Goal: Task Accomplishment & Management: Manage account settings

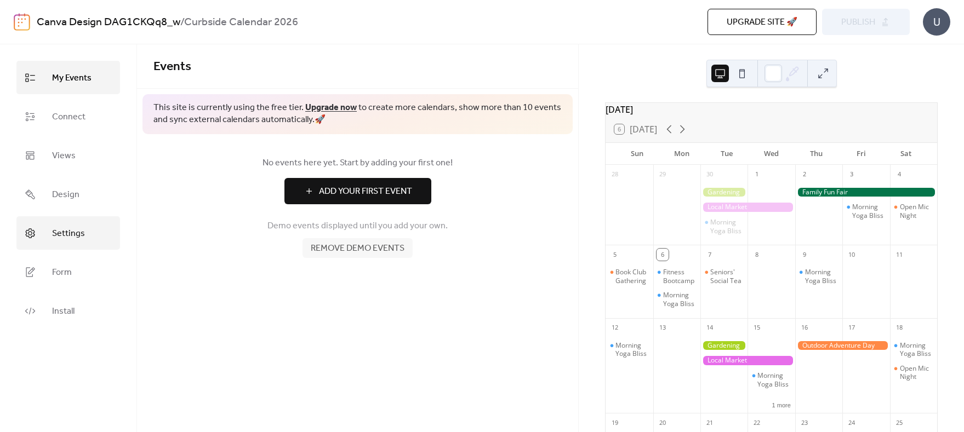
click at [70, 237] on span "Settings" at bounding box center [68, 233] width 33 height 17
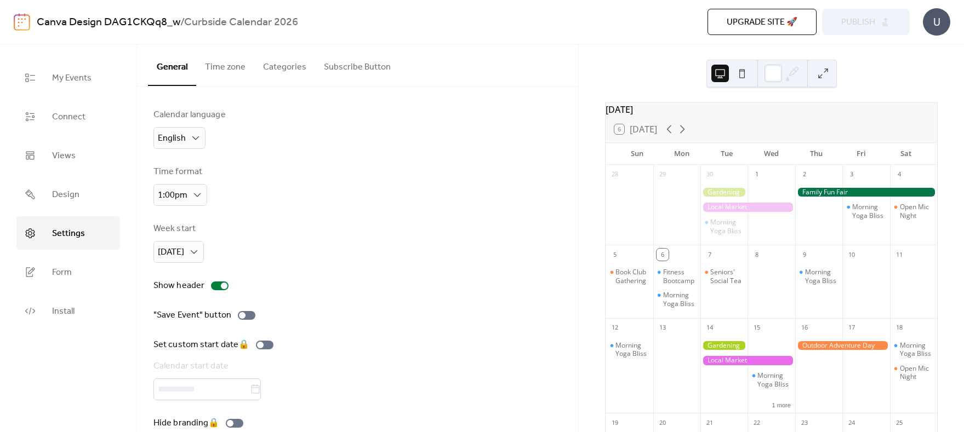
scroll to position [20, 0]
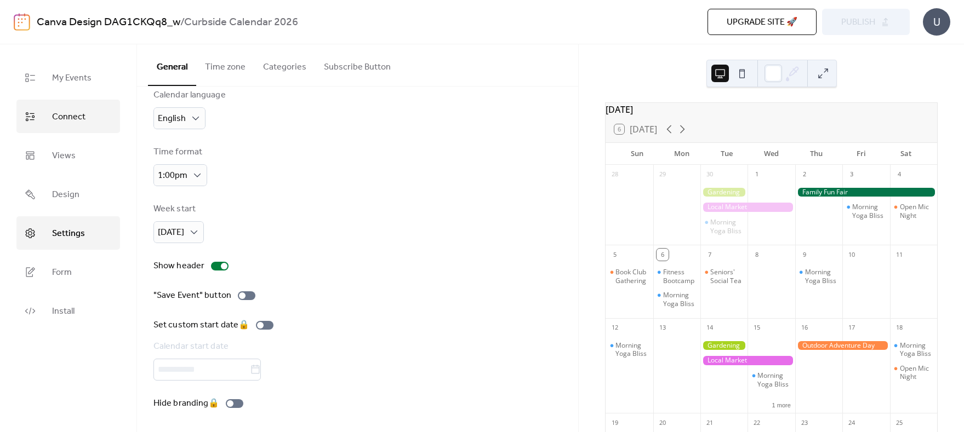
click at [62, 122] on span "Connect" at bounding box center [68, 116] width 33 height 17
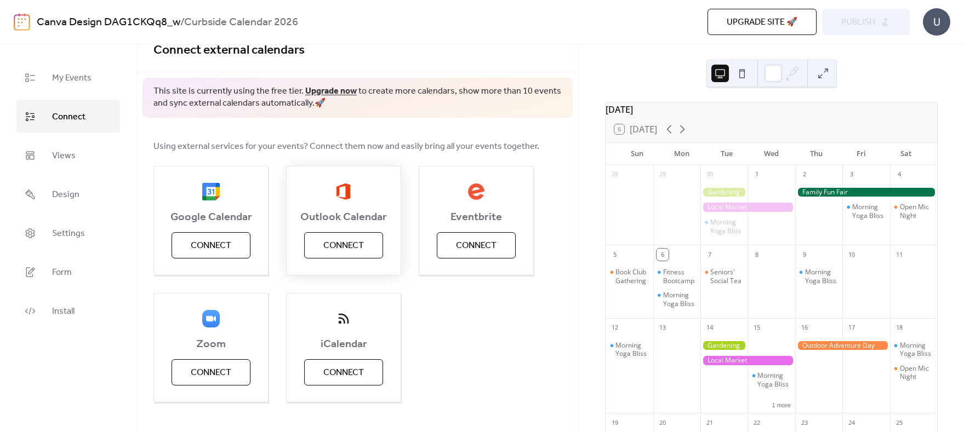
scroll to position [32, 0]
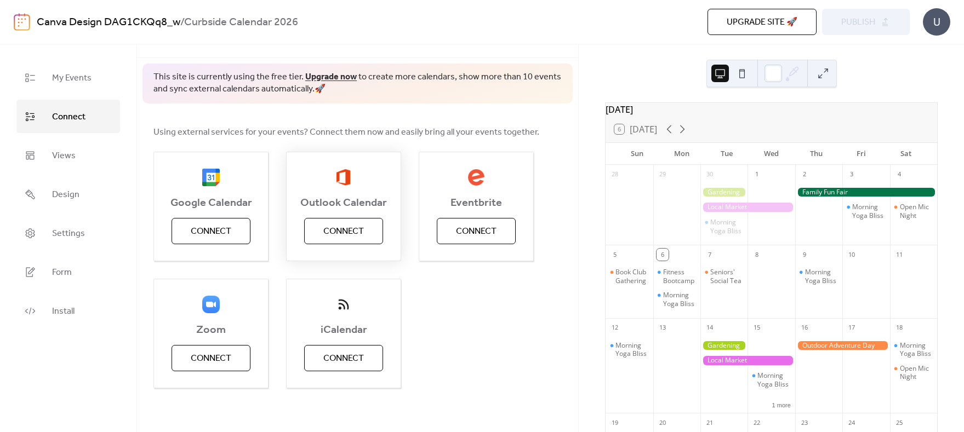
click at [340, 233] on span "Connect" at bounding box center [343, 231] width 41 height 13
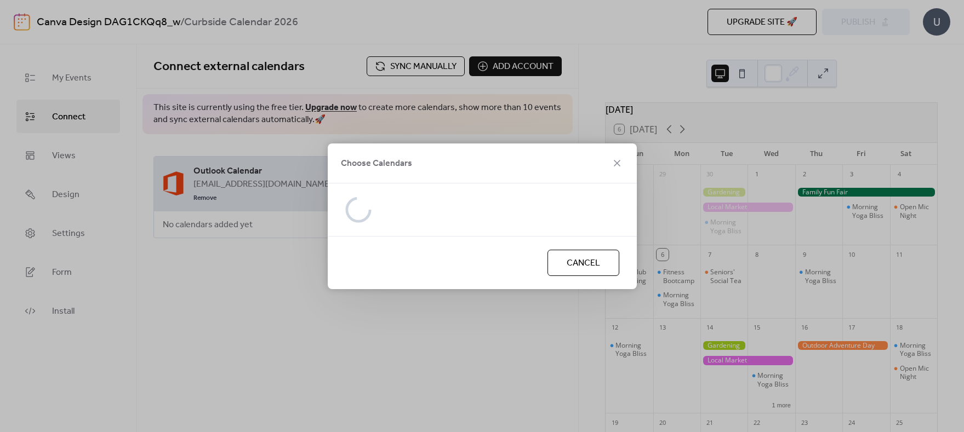
scroll to position [0, 0]
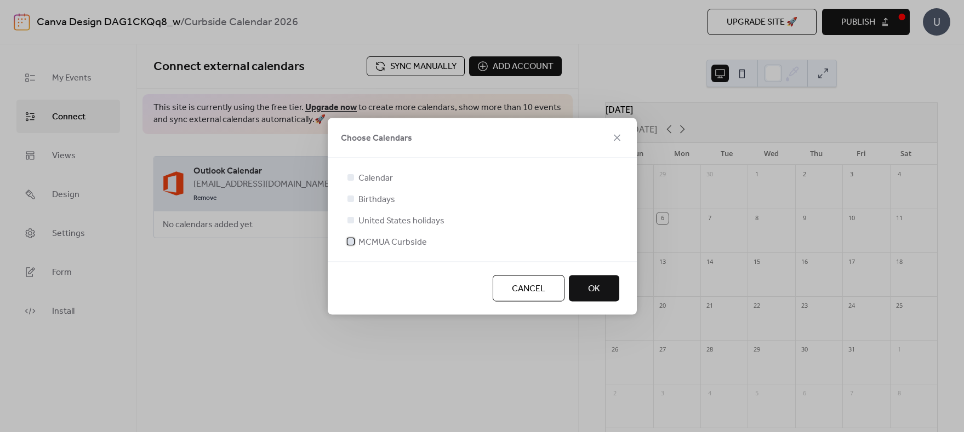
click at [347, 242] on div at bounding box center [350, 241] width 7 height 7
click at [588, 288] on span "OK" at bounding box center [594, 288] width 12 height 13
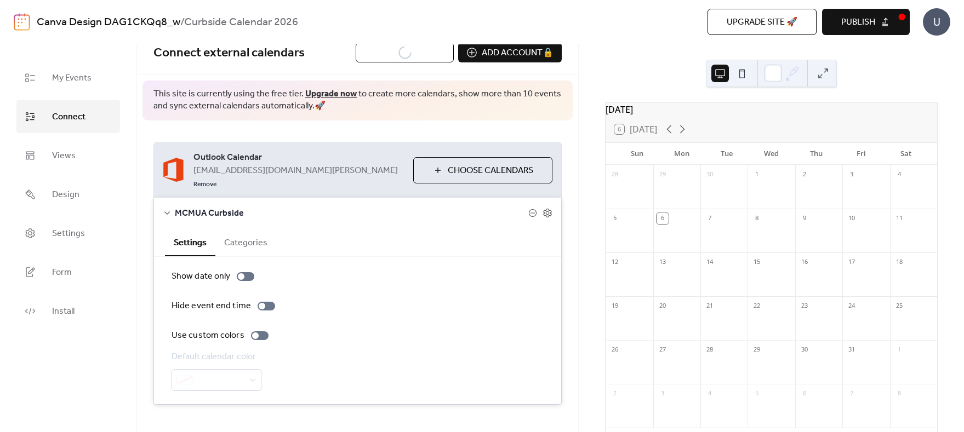
scroll to position [17, 0]
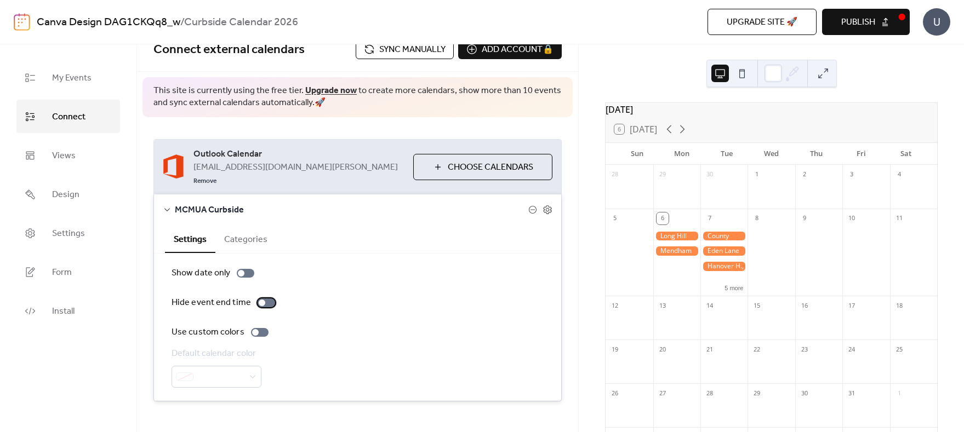
click at [267, 299] on div at bounding box center [266, 303] width 18 height 9
click at [257, 299] on div at bounding box center [266, 303] width 18 height 9
click at [250, 269] on div at bounding box center [246, 273] width 18 height 9
click at [259, 328] on div at bounding box center [260, 332] width 18 height 9
click at [251, 328] on div at bounding box center [260, 332] width 18 height 9
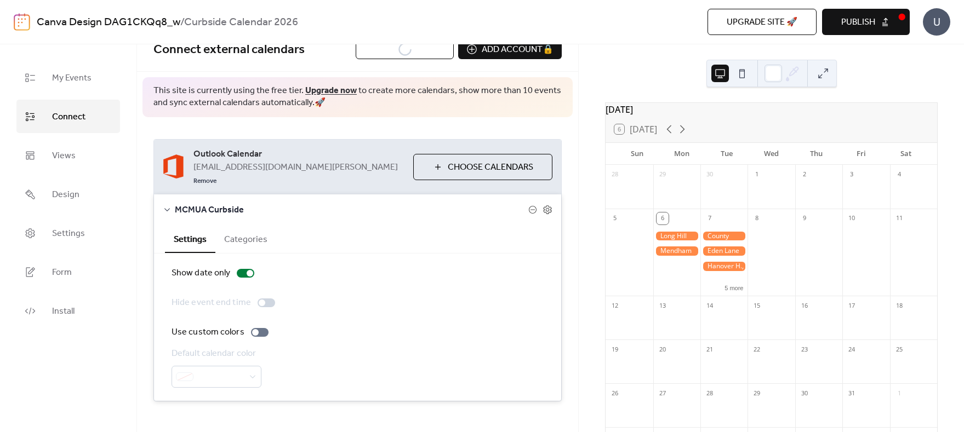
click at [254, 225] on button "Categories" at bounding box center [245, 238] width 61 height 27
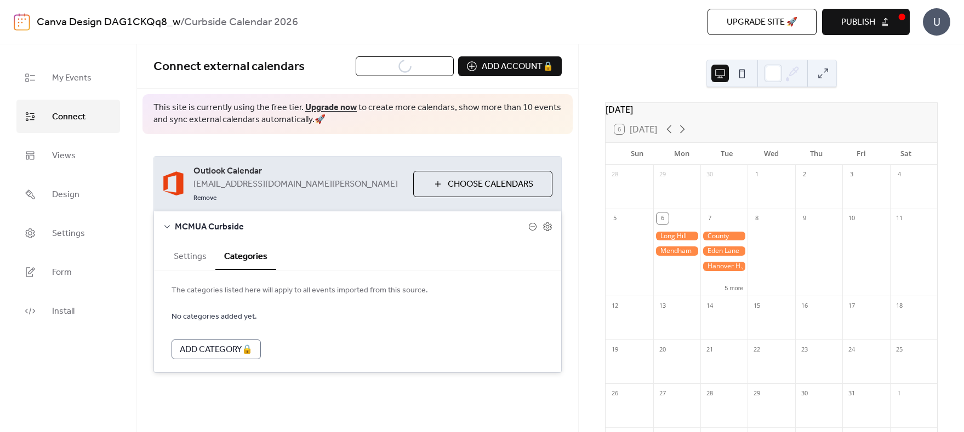
click at [198, 242] on button "Settings" at bounding box center [190, 255] width 50 height 27
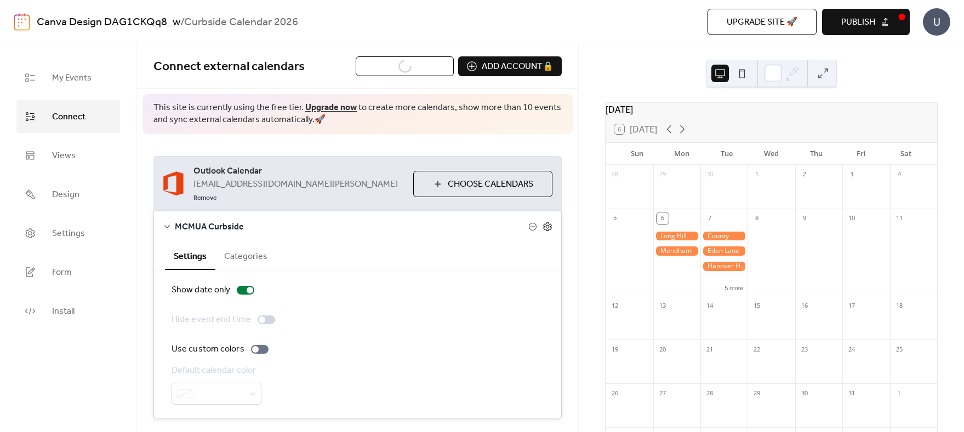
click at [546, 225] on icon at bounding box center [548, 227] width 4 height 4
click at [543, 222] on icon at bounding box center [547, 226] width 8 height 9
click at [684, 279] on div at bounding box center [676, 259] width 47 height 66
click at [79, 158] on link "Views" at bounding box center [68, 155] width 104 height 33
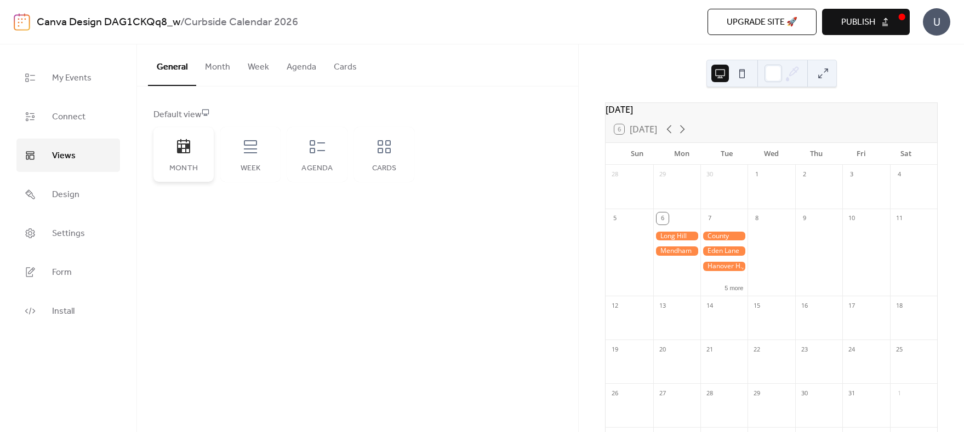
click at [180, 159] on div "Month" at bounding box center [183, 154] width 60 height 55
click at [64, 237] on span "Settings" at bounding box center [68, 233] width 33 height 17
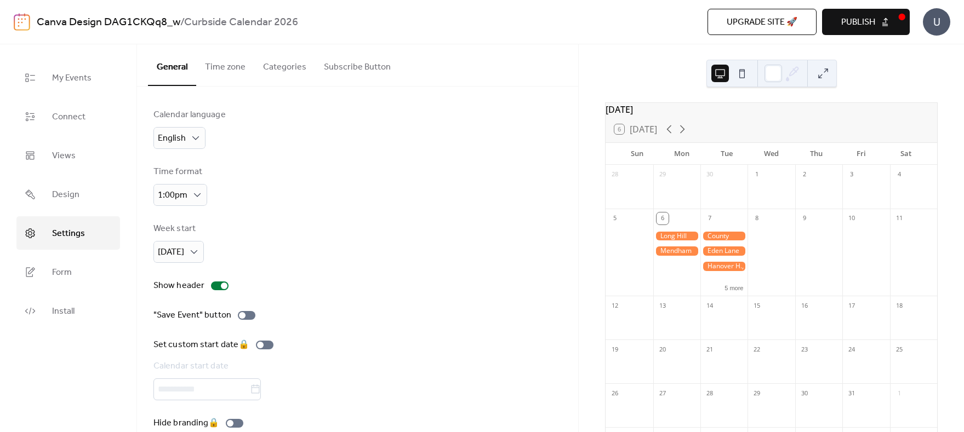
scroll to position [20, 0]
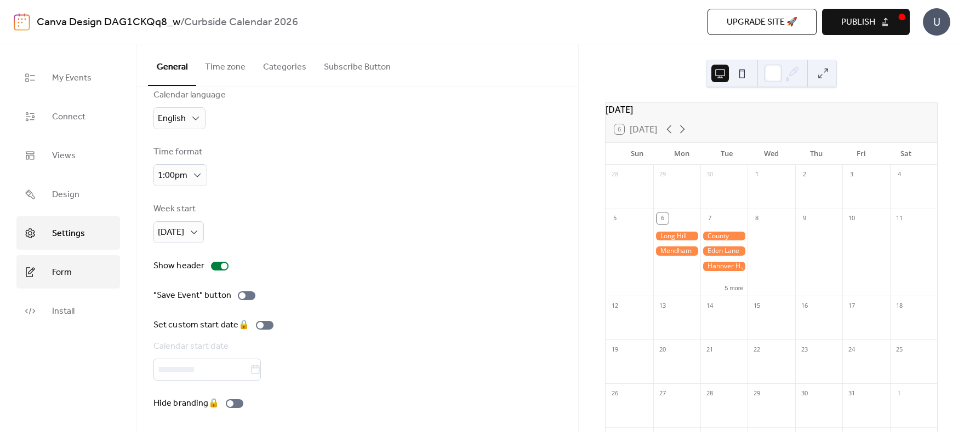
click at [60, 276] on span "Form" at bounding box center [62, 272] width 20 height 17
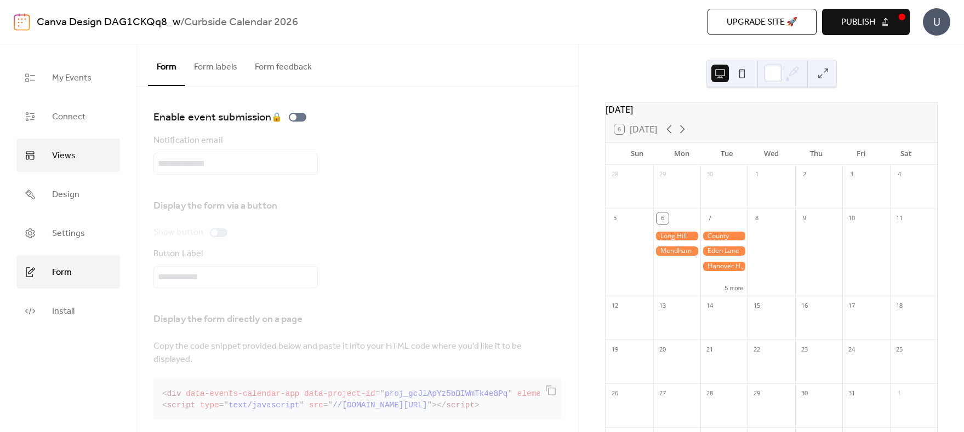
click at [48, 157] on link "Views" at bounding box center [68, 155] width 104 height 33
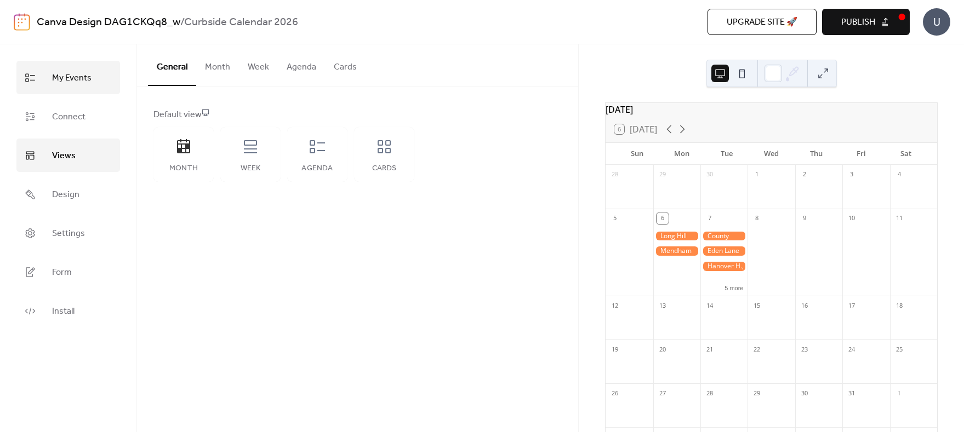
click at [61, 83] on span "My Events" at bounding box center [71, 78] width 39 height 17
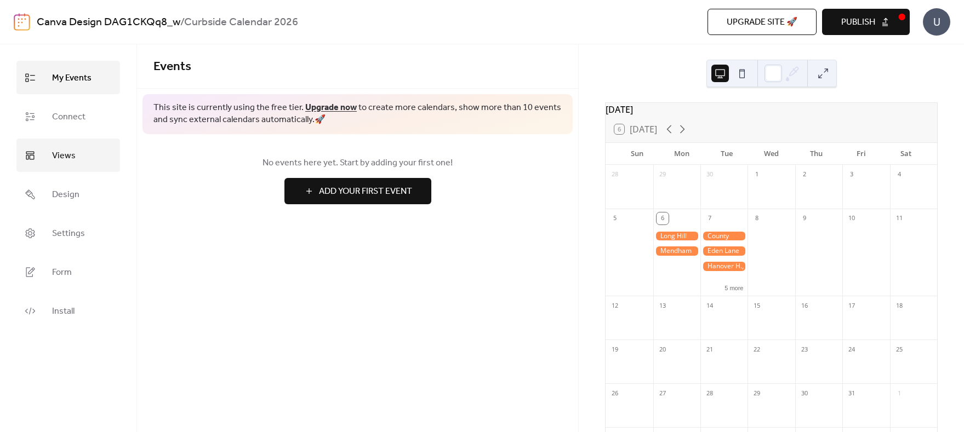
click at [64, 159] on span "Views" at bounding box center [64, 155] width 24 height 17
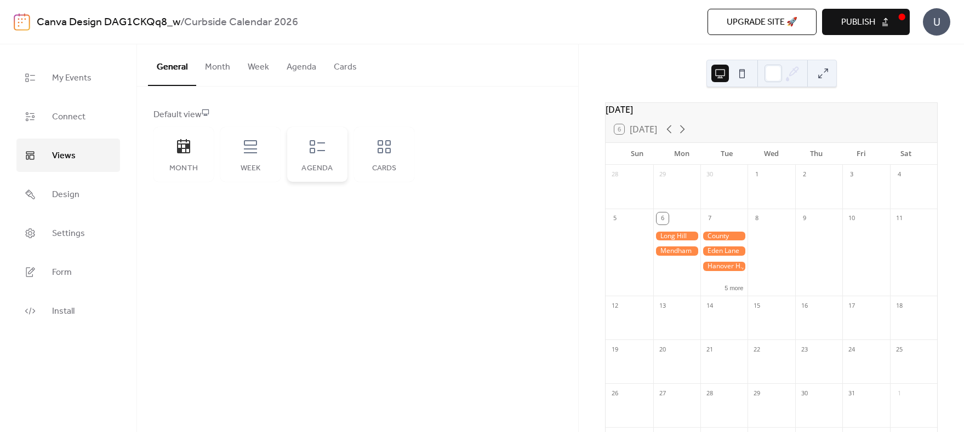
click at [317, 151] on icon at bounding box center [317, 147] width 18 height 18
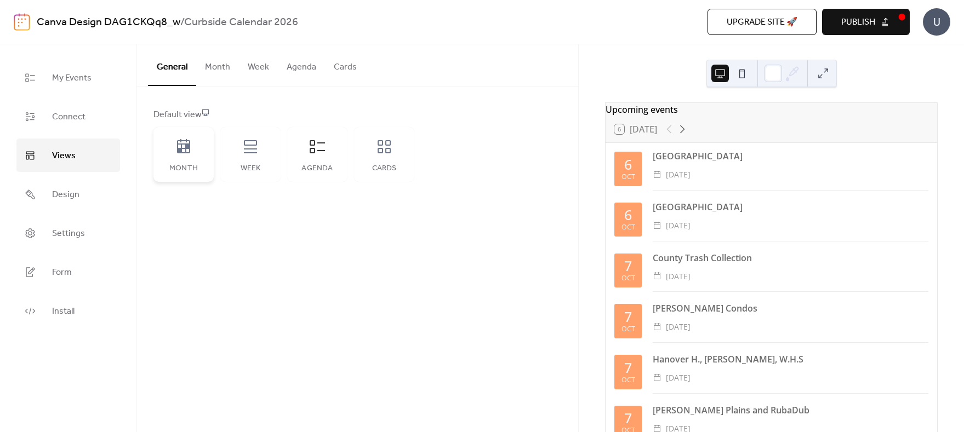
click at [186, 160] on div "Month" at bounding box center [183, 154] width 60 height 55
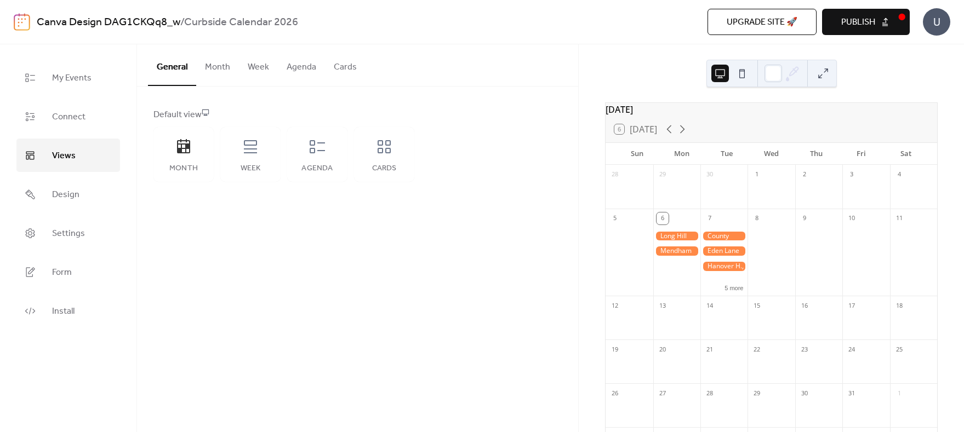
click at [215, 68] on button "Month" at bounding box center [217, 64] width 43 height 41
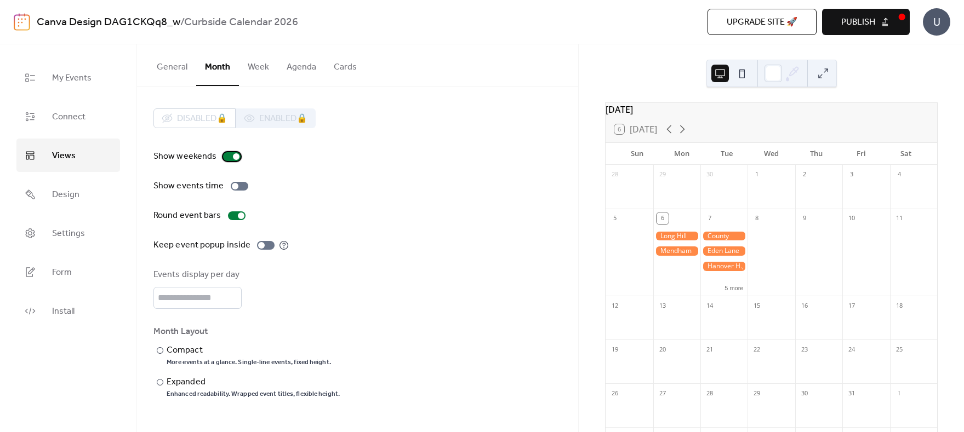
click at [228, 158] on div at bounding box center [232, 156] width 18 height 9
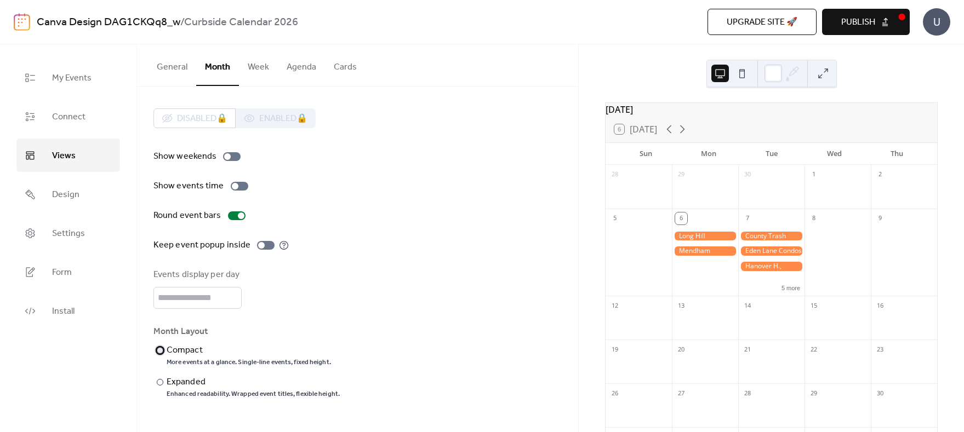
click at [159, 349] on div at bounding box center [160, 350] width 7 height 7
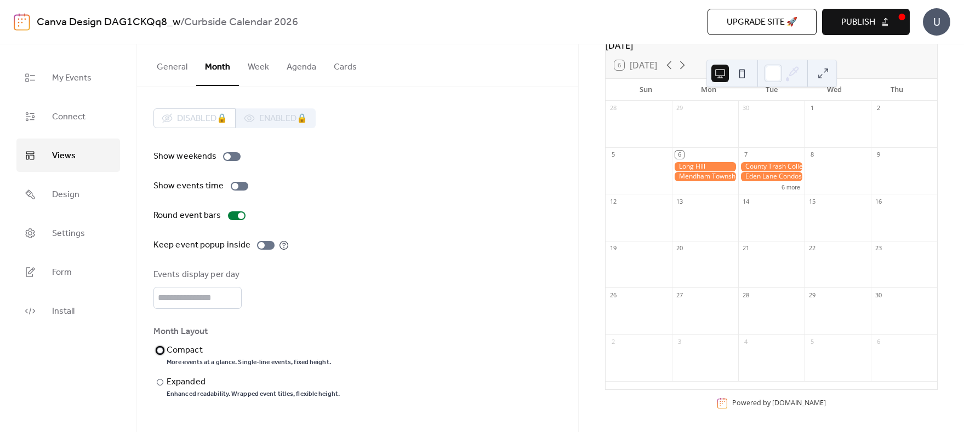
scroll to position [71, 0]
click at [232, 292] on input "*" at bounding box center [197, 298] width 88 height 22
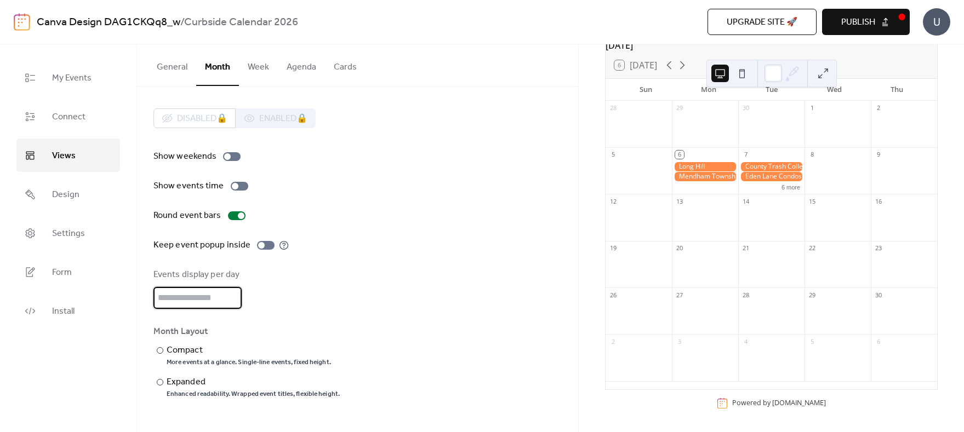
click at [232, 292] on input "*" at bounding box center [197, 298] width 88 height 22
click at [232, 292] on input "**" at bounding box center [197, 298] width 88 height 22
type input "**"
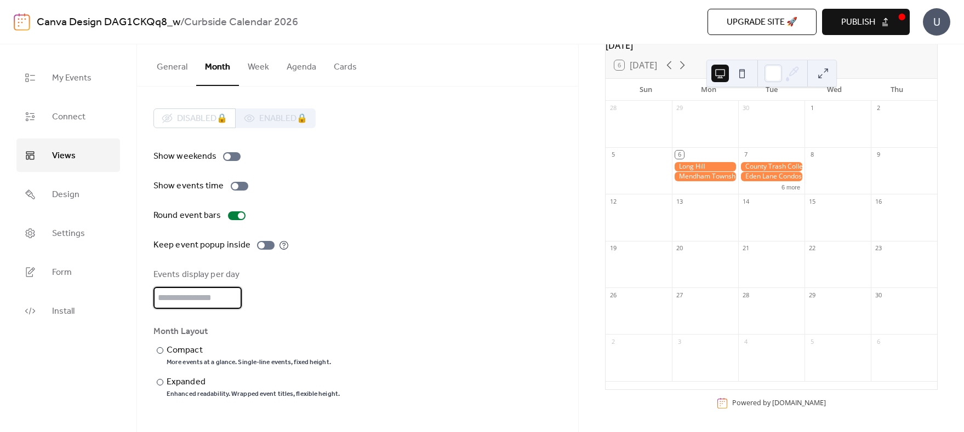
click at [232, 292] on input "**" at bounding box center [197, 298] width 88 height 22
click at [348, 278] on div "Events display per day **" at bounding box center [357, 288] width 408 height 41
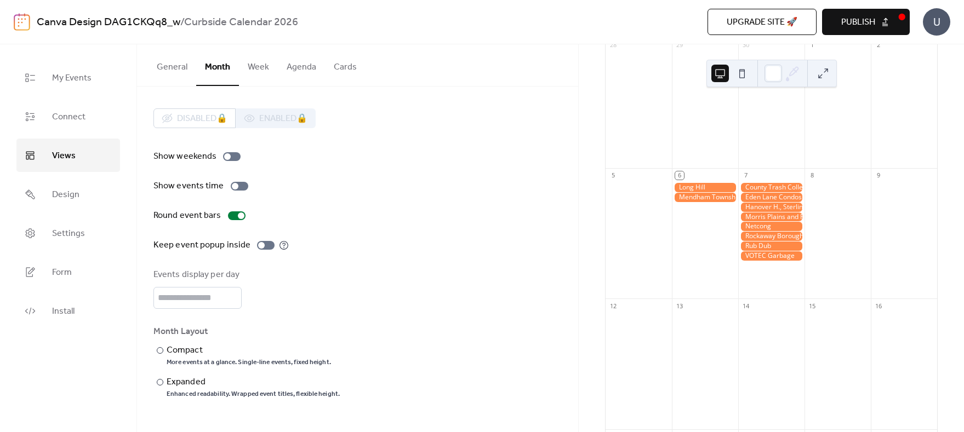
scroll to position [125, 0]
click at [717, 259] on div at bounding box center [705, 241] width 66 height 112
click at [683, 181] on div "6" at bounding box center [679, 177] width 8 height 8
click at [710, 287] on div at bounding box center [705, 241] width 66 height 112
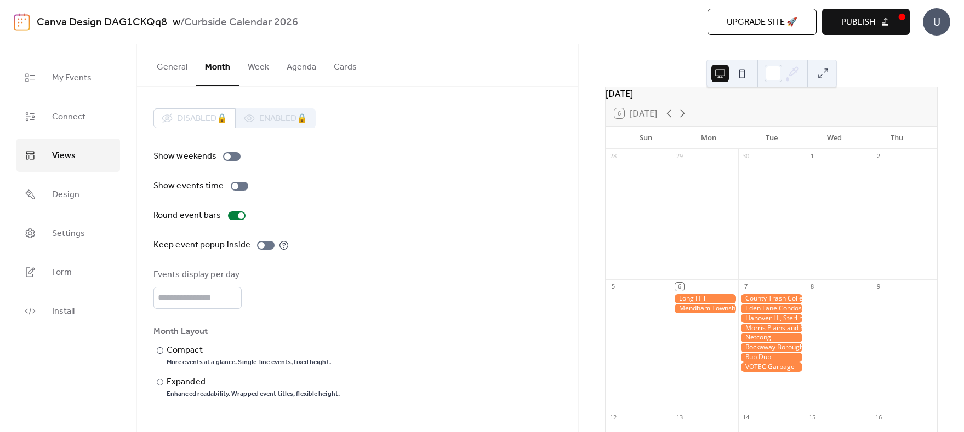
scroll to position [0, 0]
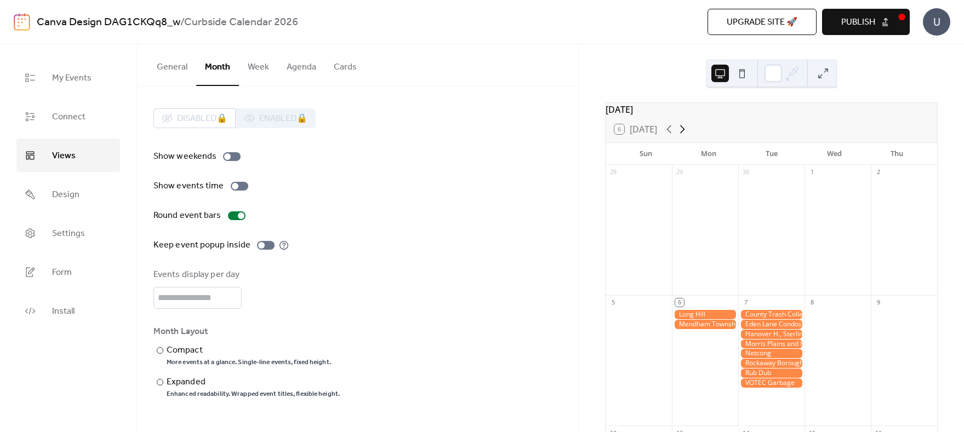
click at [680, 134] on icon at bounding box center [681, 129] width 13 height 13
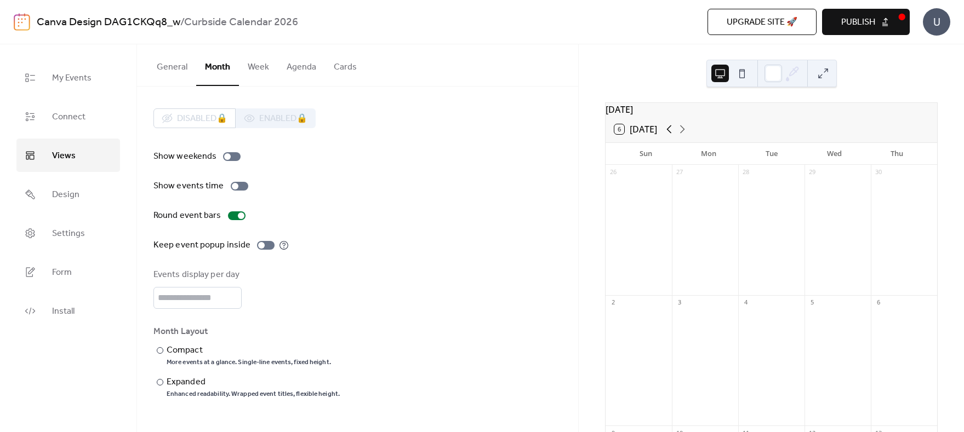
click at [666, 136] on icon at bounding box center [668, 129] width 13 height 13
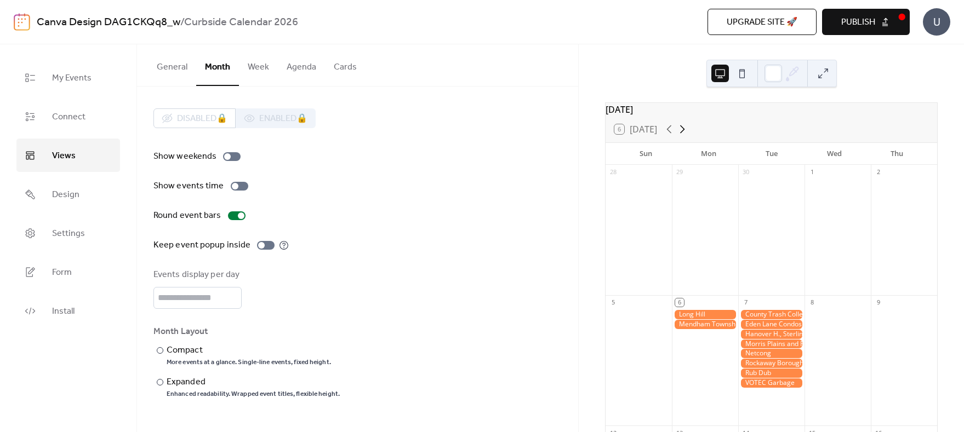
click at [682, 136] on icon at bounding box center [681, 129] width 13 height 13
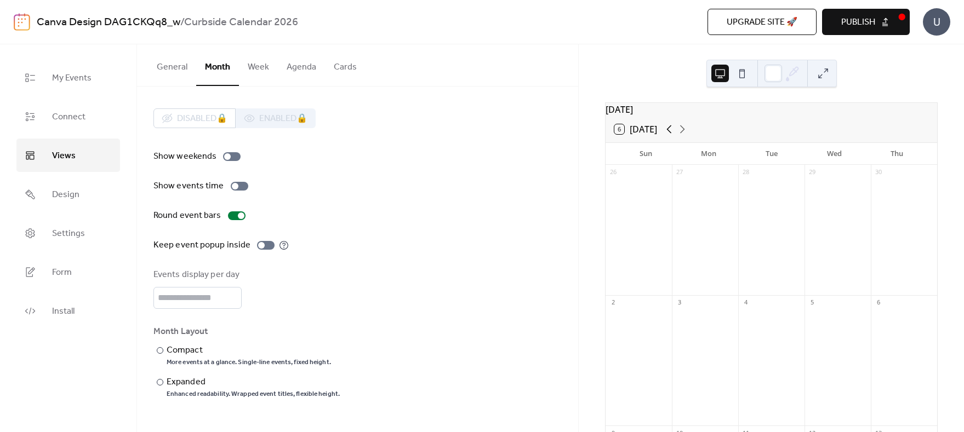
click at [674, 136] on icon at bounding box center [668, 129] width 13 height 13
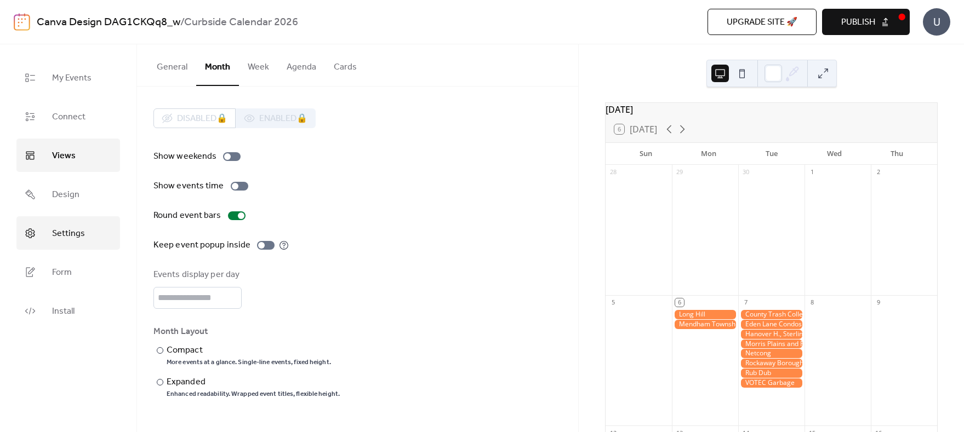
click at [68, 234] on span "Settings" at bounding box center [68, 233] width 33 height 17
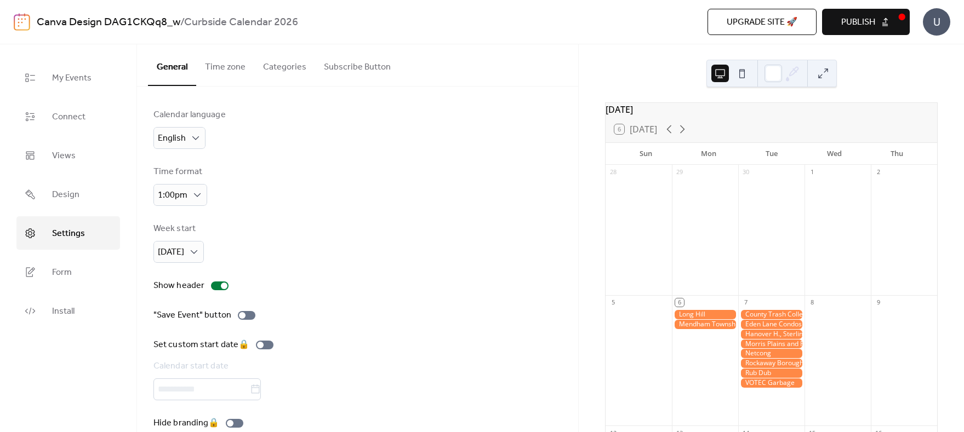
scroll to position [20, 0]
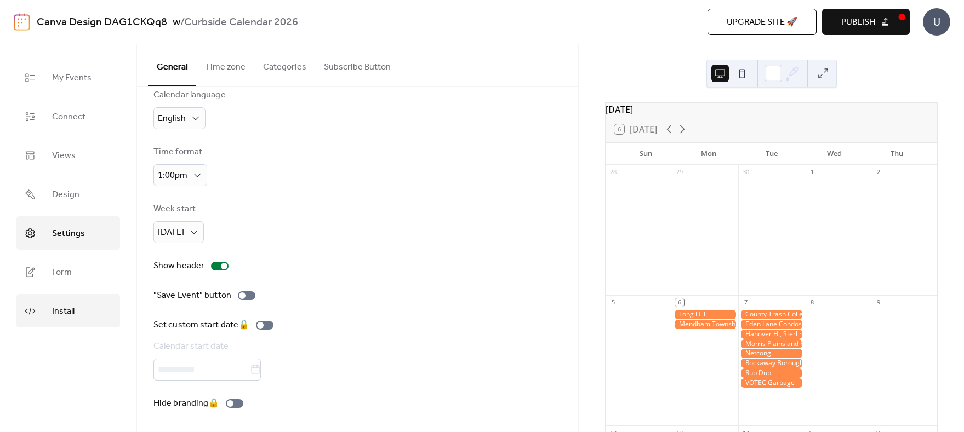
click at [58, 305] on span "Install" at bounding box center [63, 311] width 22 height 17
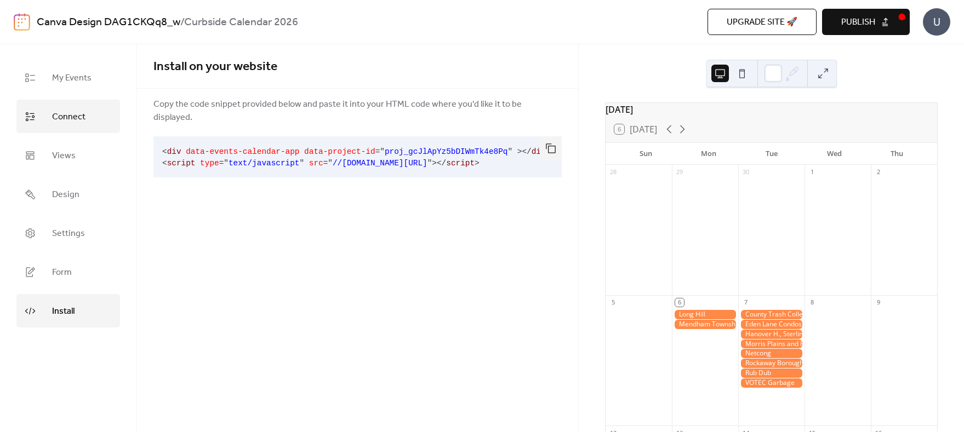
click at [64, 122] on span "Connect" at bounding box center [68, 116] width 33 height 17
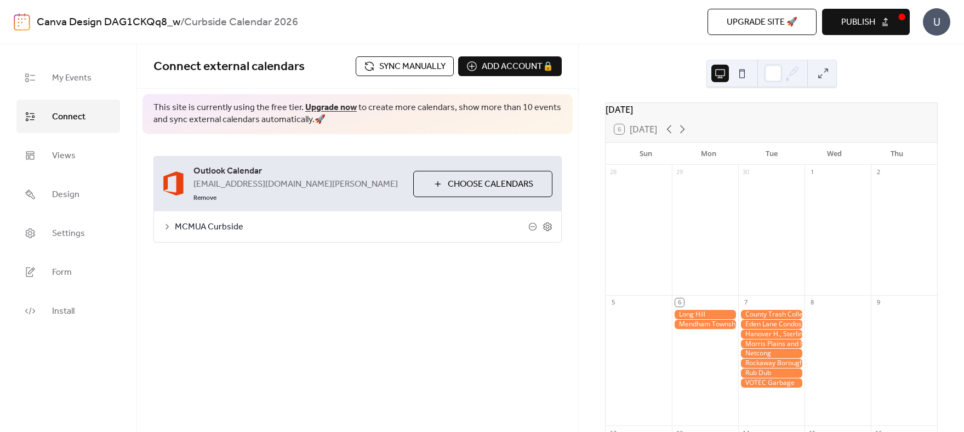
click at [165, 222] on icon at bounding box center [167, 226] width 9 height 9
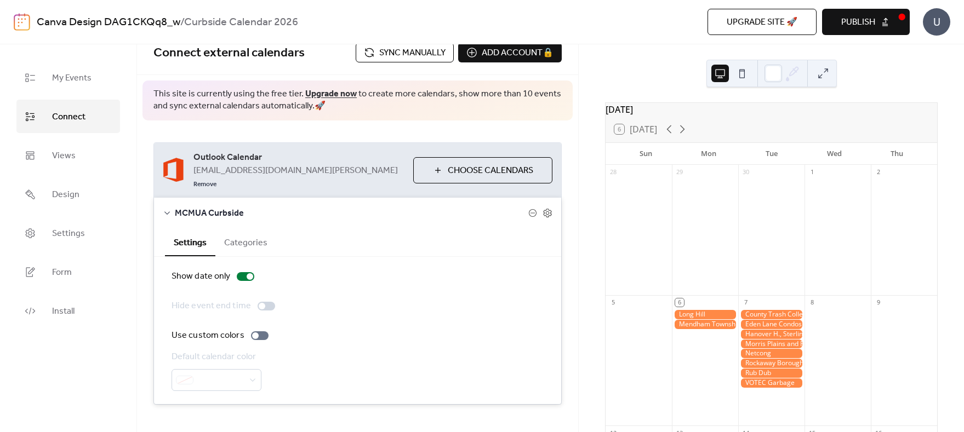
scroll to position [17, 0]
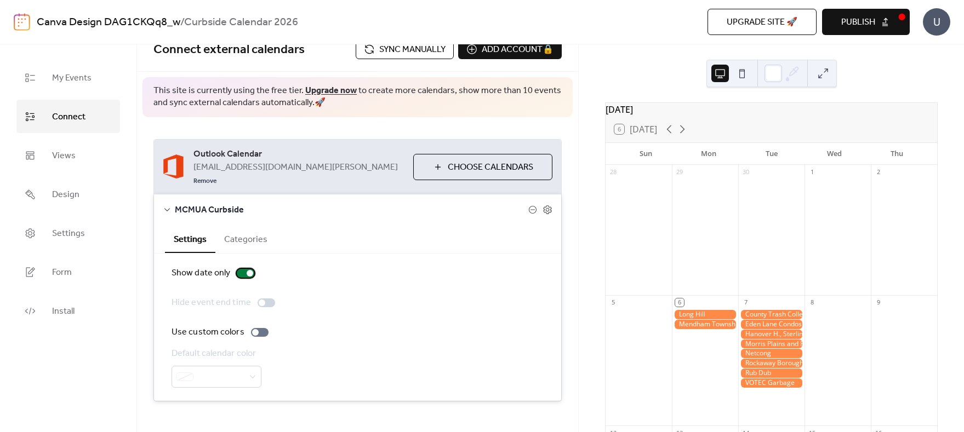
click at [243, 269] on div at bounding box center [246, 273] width 18 height 9
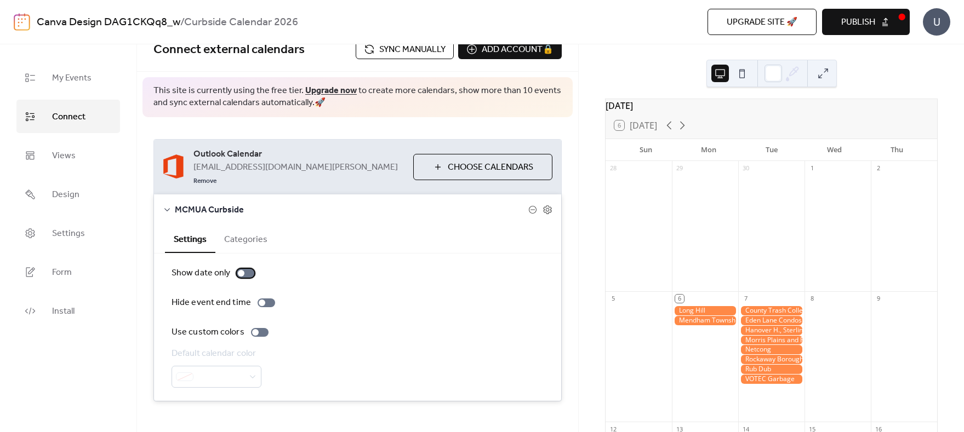
scroll to position [0, 0]
click at [684, 136] on icon at bounding box center [681, 129] width 13 height 13
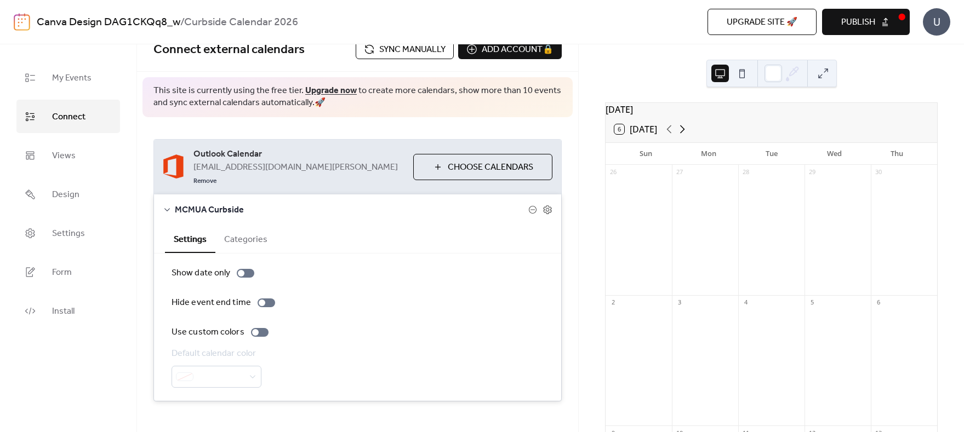
click at [684, 136] on icon at bounding box center [681, 129] width 13 height 13
click at [818, 72] on button at bounding box center [823, 74] width 18 height 18
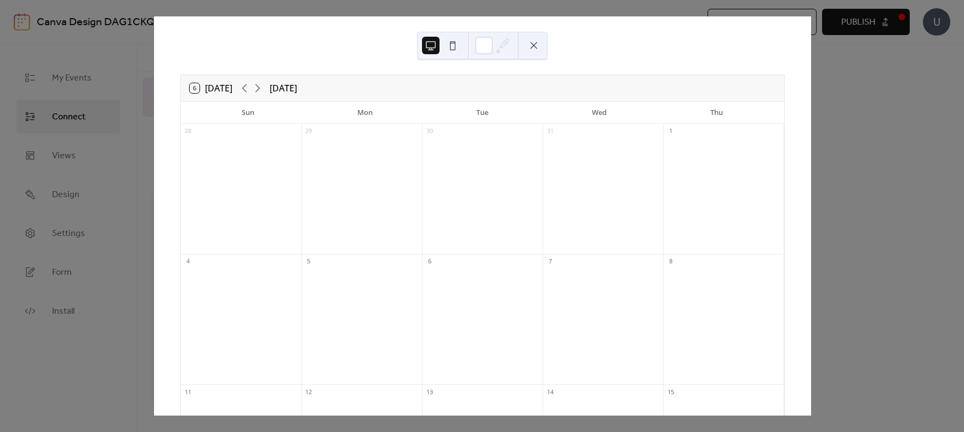
click at [811, 110] on div "6 [DATE] [DATE] Sun Mon Tue Wed Thu 28 29 30 31 1 4 5 6 7 8 11 12 13 14 15 18 1…" at bounding box center [481, 215] width 657 height 399
click at [536, 42] on button at bounding box center [534, 46] width 18 height 18
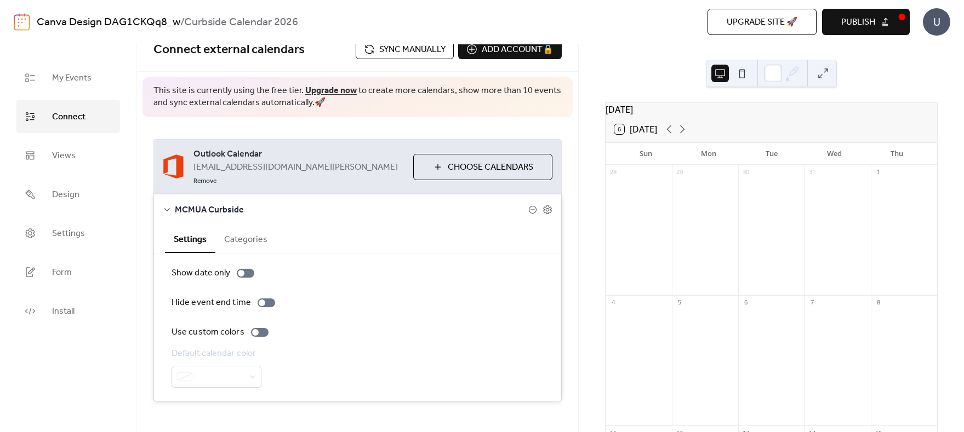
click at [247, 231] on button "Categories" at bounding box center [245, 238] width 61 height 27
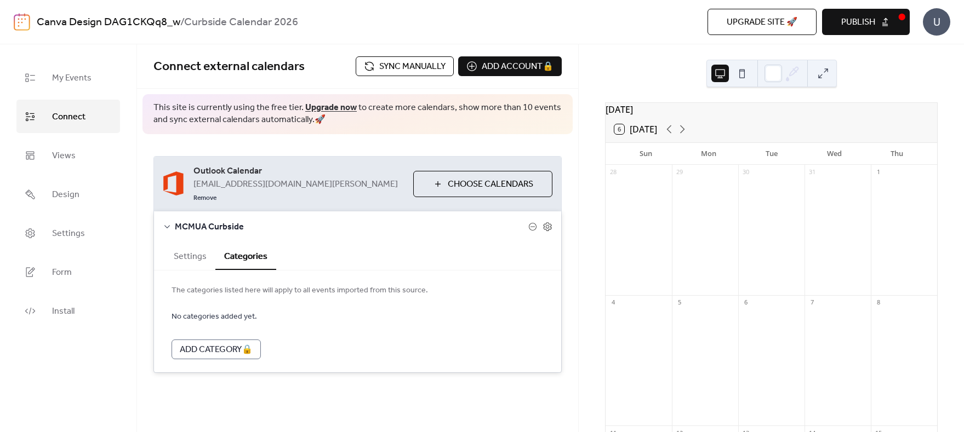
click at [190, 247] on button "Settings" at bounding box center [190, 255] width 50 height 27
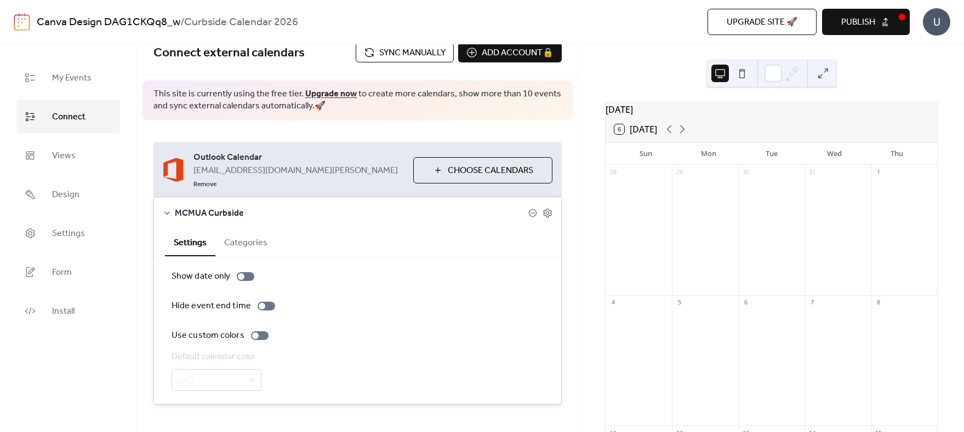
scroll to position [17, 0]
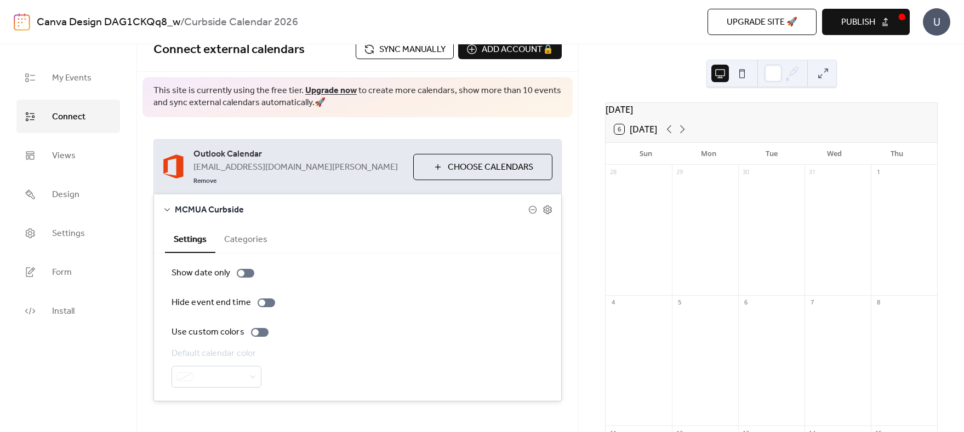
click at [316, 326] on div "Show date only Hide event end time Use custom colors Default calendar color" at bounding box center [357, 327] width 372 height 121
click at [542, 205] on icon at bounding box center [547, 210] width 10 height 10
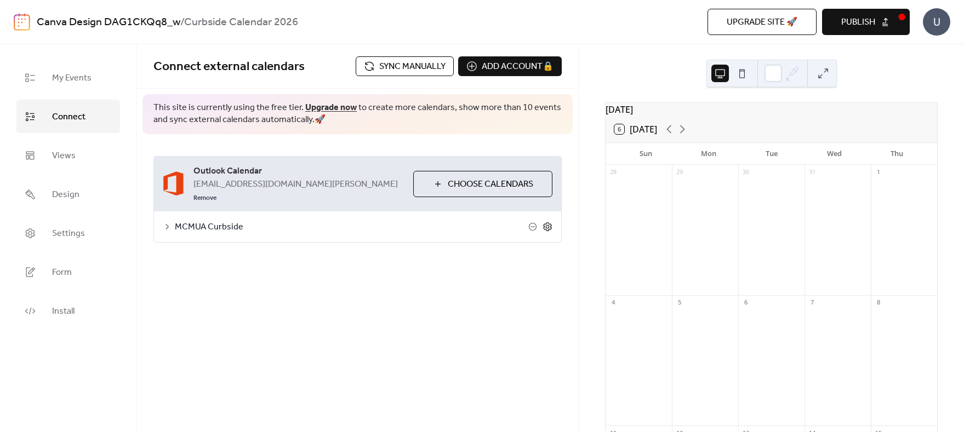
click at [549, 222] on icon at bounding box center [547, 227] width 10 height 10
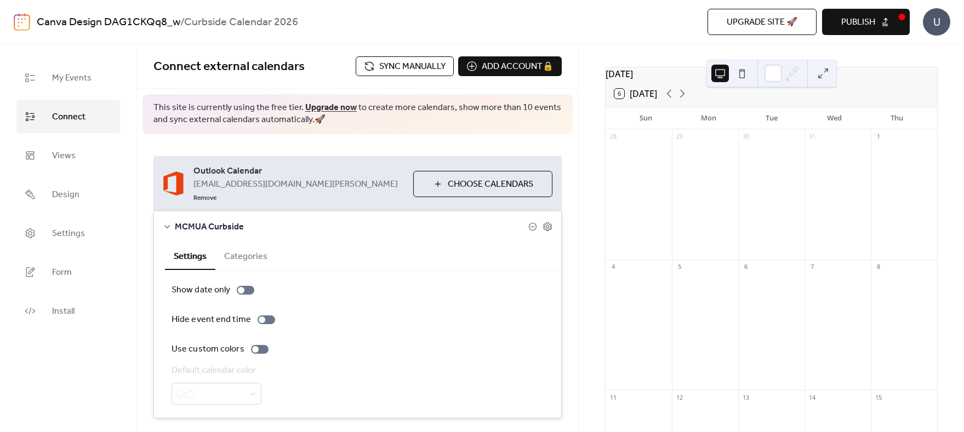
scroll to position [55, 0]
click at [405, 67] on span "Sync manually" at bounding box center [412, 66] width 66 height 13
click at [239, 244] on button "Categories" at bounding box center [245, 255] width 61 height 27
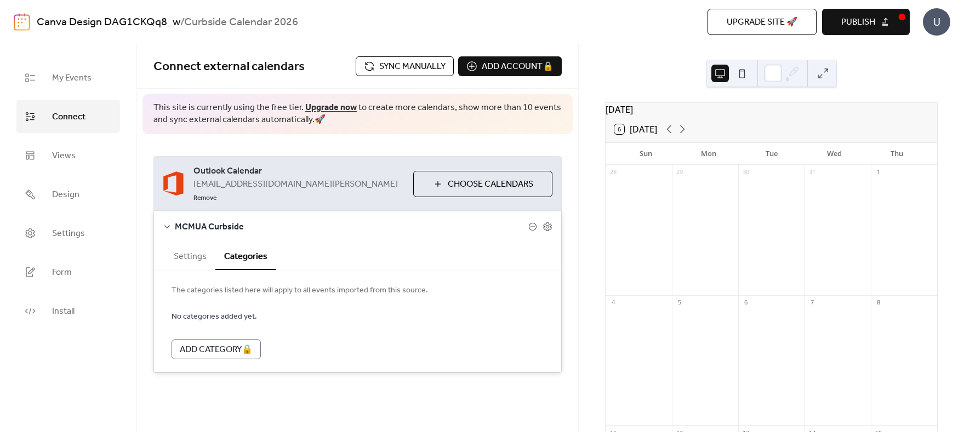
click at [191, 249] on button "Settings" at bounding box center [190, 255] width 50 height 27
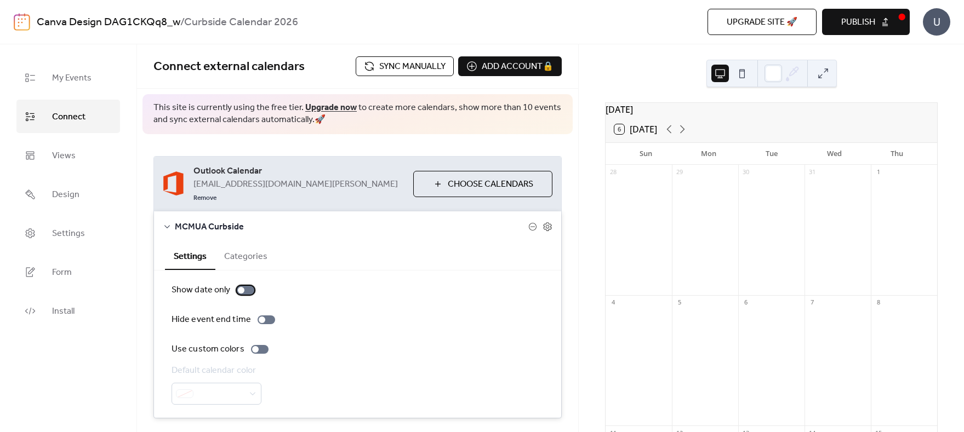
click at [249, 286] on div at bounding box center [246, 290] width 18 height 9
click at [267, 316] on div at bounding box center [266, 320] width 18 height 9
click at [260, 345] on div at bounding box center [260, 349] width 18 height 9
click at [256, 343] on label "Use custom colors" at bounding box center [221, 349] width 101 height 13
click at [242, 286] on div at bounding box center [246, 290] width 18 height 9
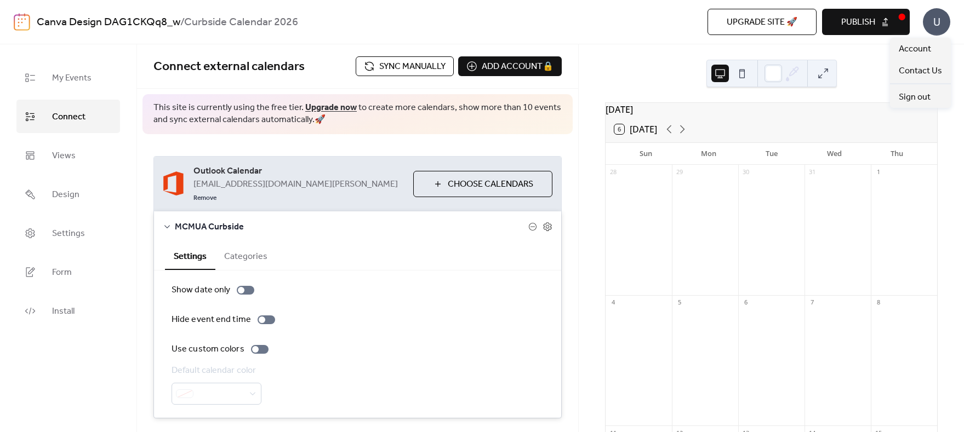
click at [943, 24] on div "U" at bounding box center [935, 21] width 27 height 27
click at [942, 23] on div "U" at bounding box center [935, 21] width 27 height 27
click at [454, 179] on span "Choose Calendars" at bounding box center [490, 184] width 85 height 13
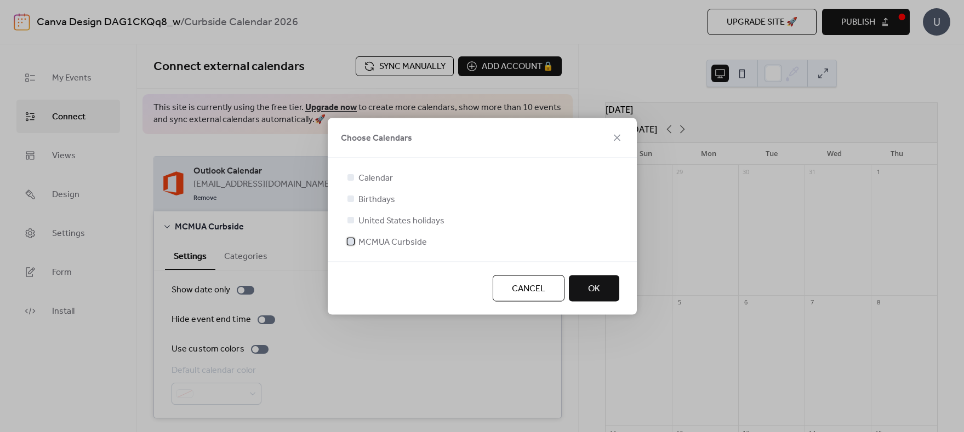
click at [352, 242] on icon at bounding box center [350, 241] width 4 height 4
click at [523, 282] on span "Cancel" at bounding box center [528, 288] width 33 height 13
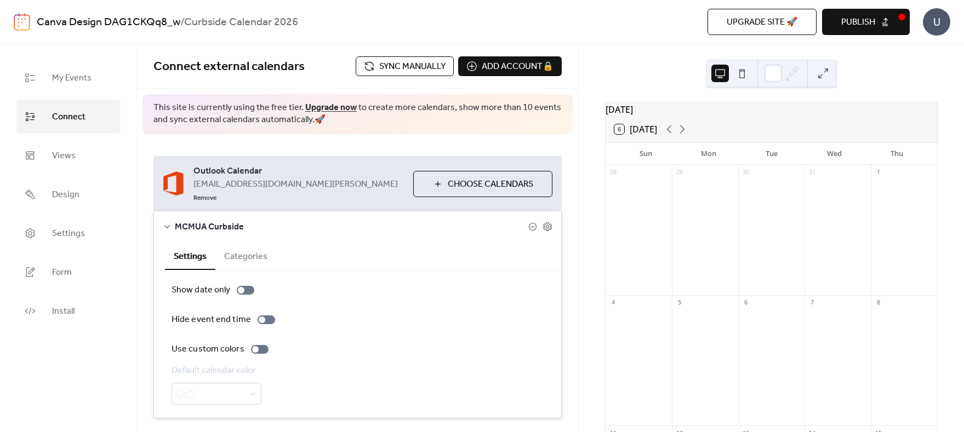
click at [434, 179] on button "Choose Calendars" at bounding box center [482, 184] width 139 height 26
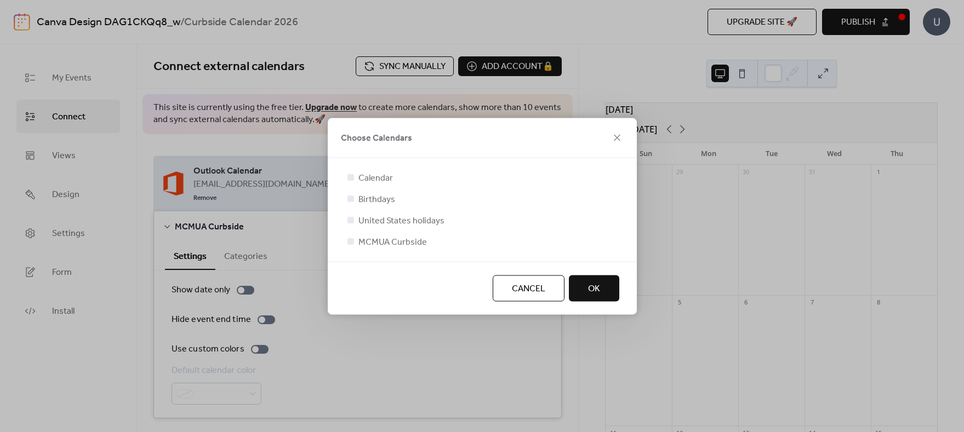
click at [588, 289] on span "OK" at bounding box center [594, 288] width 12 height 13
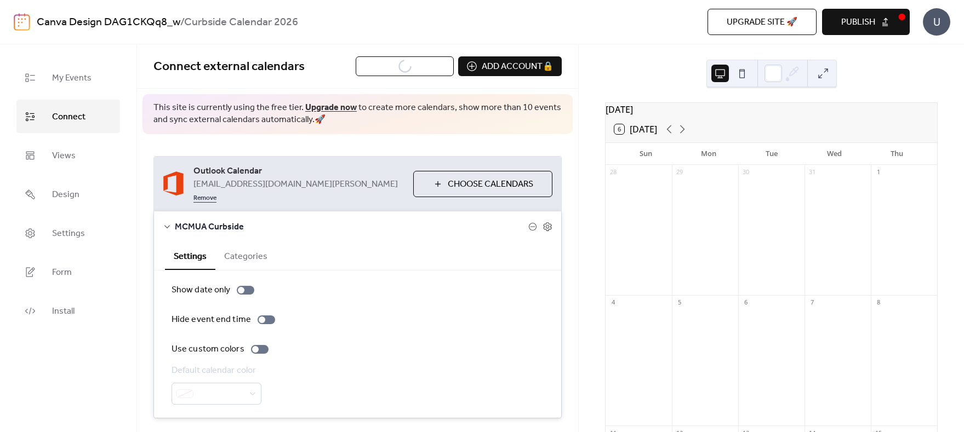
click at [216, 191] on link "Remove" at bounding box center [204, 197] width 23 height 13
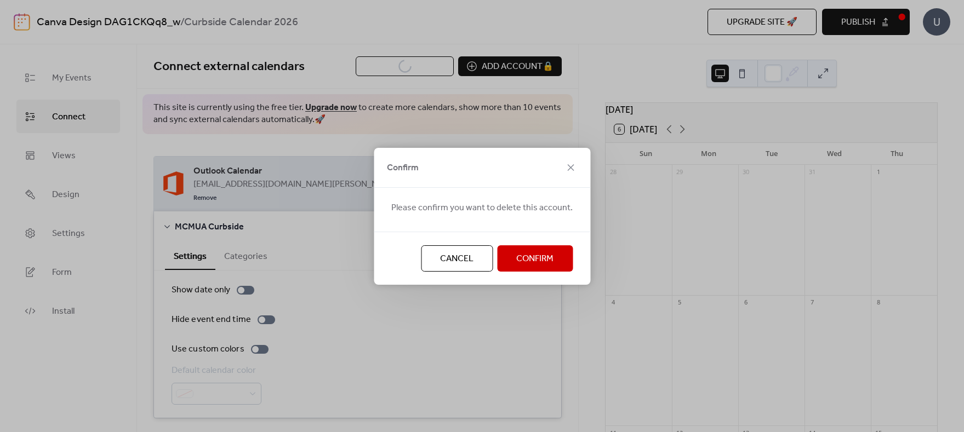
click at [525, 257] on span "Confirm" at bounding box center [534, 259] width 37 height 13
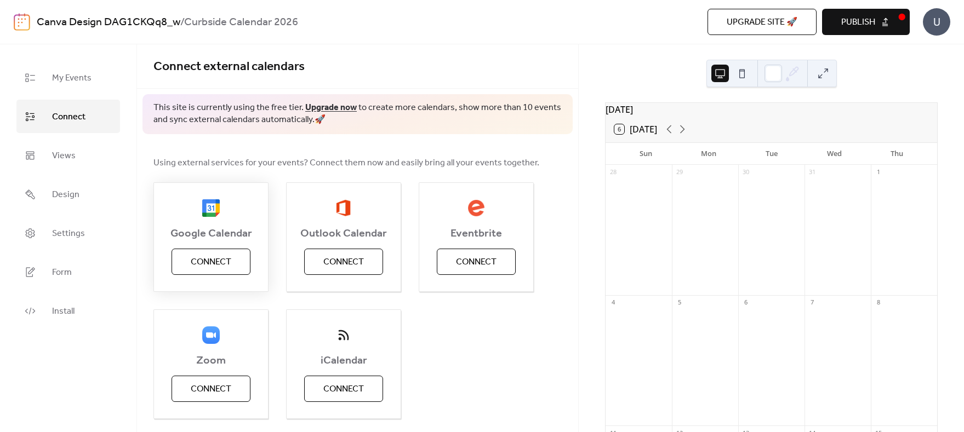
click at [200, 261] on span "Connect" at bounding box center [211, 262] width 41 height 13
click at [351, 261] on span "Connect" at bounding box center [343, 262] width 41 height 13
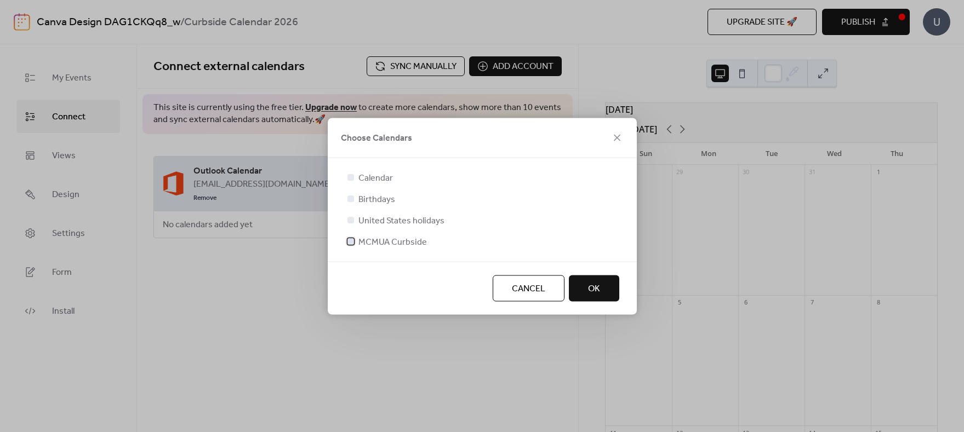
click at [347, 240] on div at bounding box center [350, 241] width 7 height 7
click at [586, 290] on button "OK" at bounding box center [594, 288] width 50 height 26
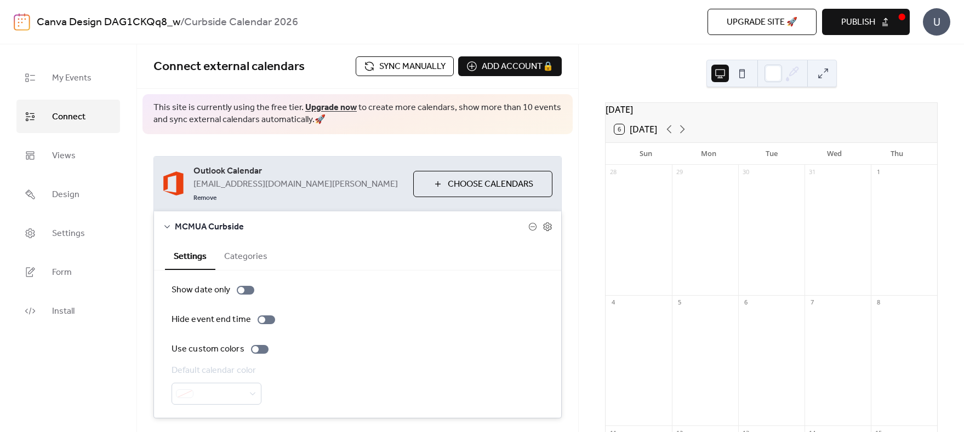
click at [420, 70] on span "Sync manually" at bounding box center [412, 66] width 66 height 13
click at [164, 222] on icon at bounding box center [167, 226] width 9 height 9
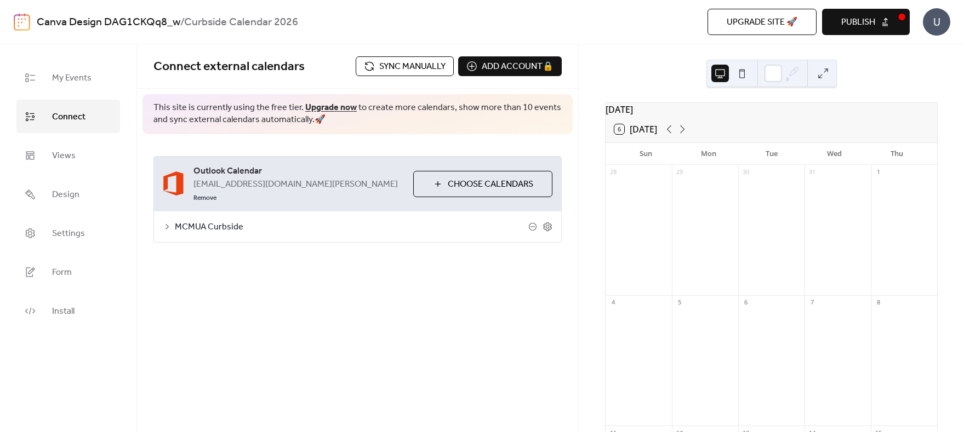
click at [164, 222] on icon at bounding box center [167, 226] width 9 height 9
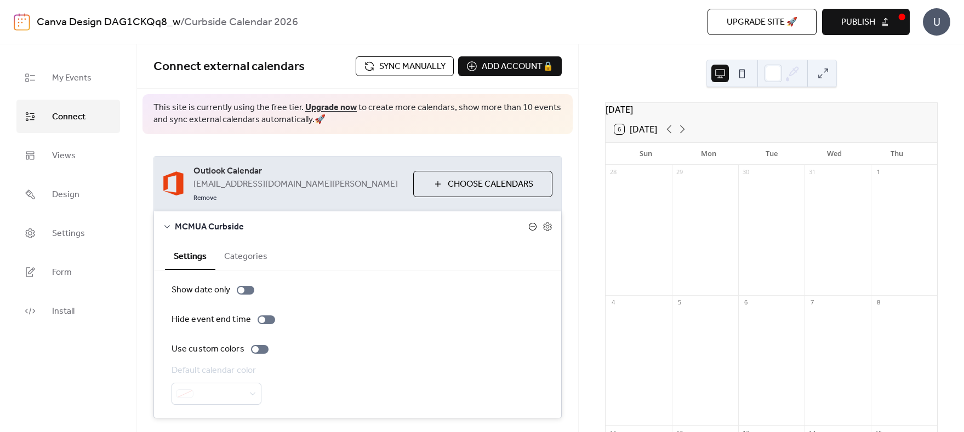
click at [530, 222] on icon at bounding box center [532, 226] width 9 height 9
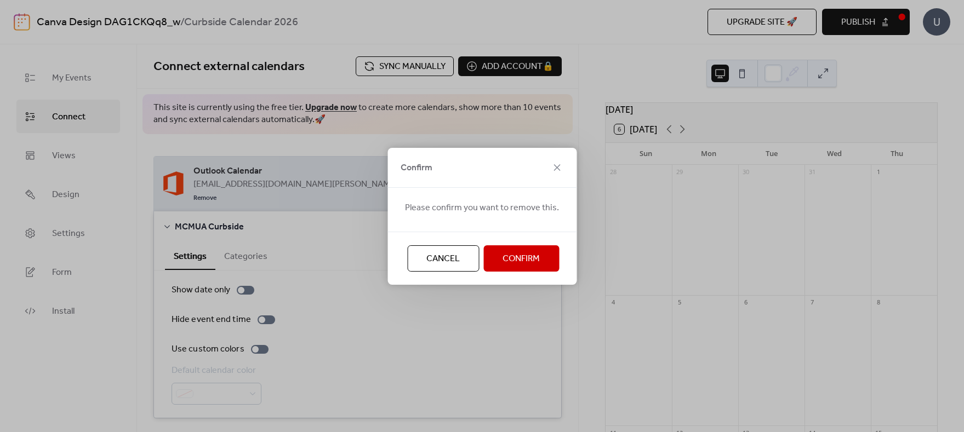
click at [454, 261] on span "Cancel" at bounding box center [442, 259] width 33 height 13
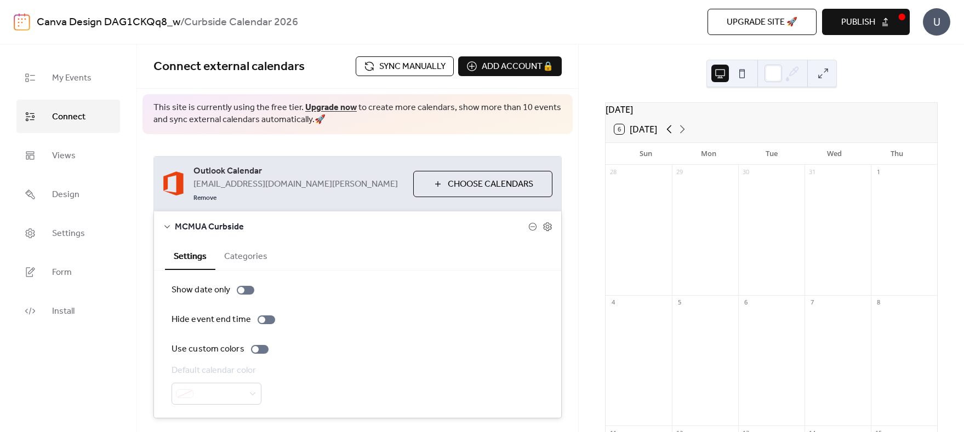
click at [672, 136] on icon at bounding box center [668, 129] width 13 height 13
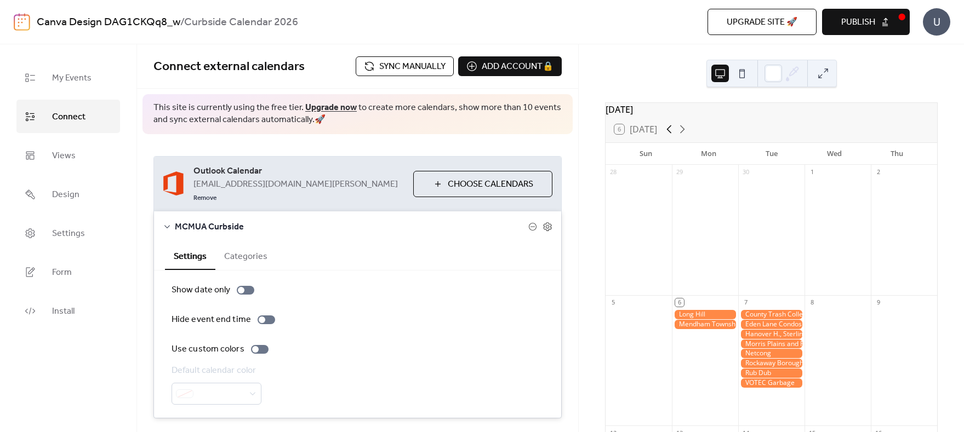
click at [672, 136] on icon at bounding box center [668, 129] width 13 height 13
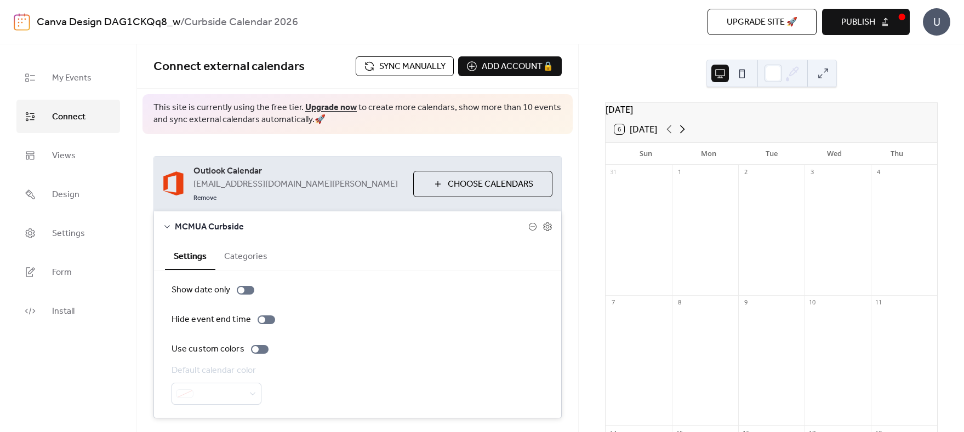
click at [684, 136] on icon at bounding box center [681, 129] width 13 height 13
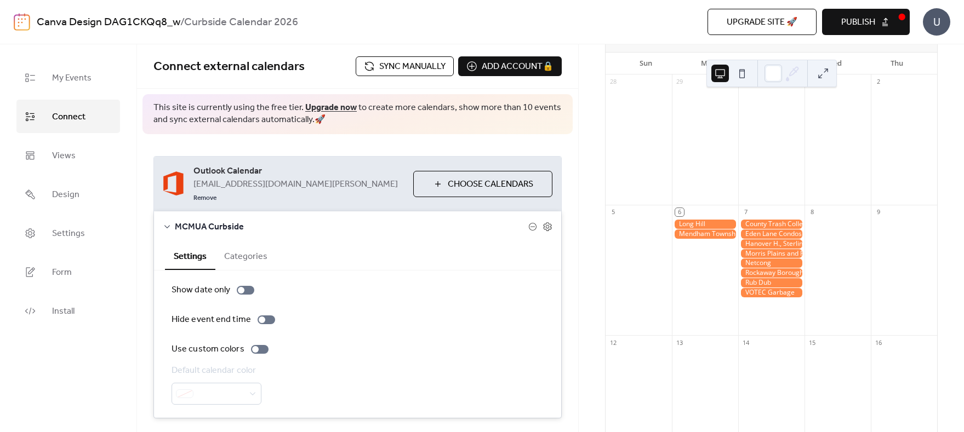
scroll to position [110, 0]
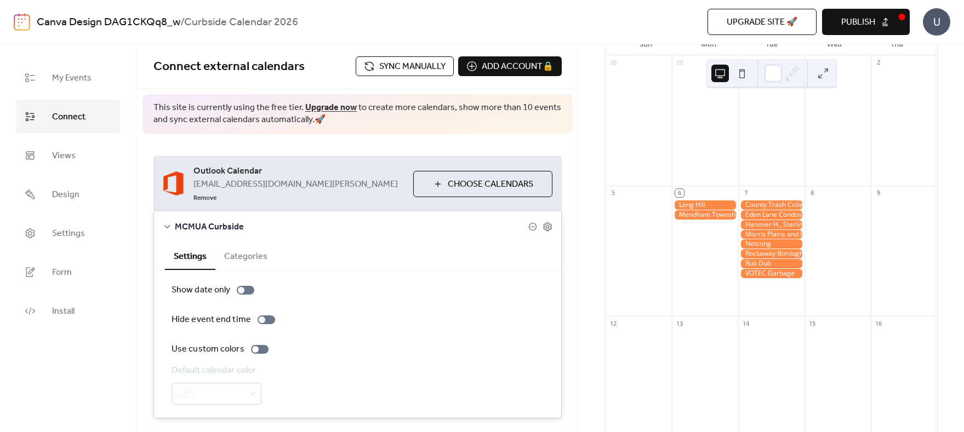
click at [815, 261] on div at bounding box center [837, 256] width 66 height 112
click at [820, 262] on div at bounding box center [837, 256] width 66 height 112
click at [332, 109] on link "Upgrade now" at bounding box center [330, 107] width 51 height 17
